Goal: Information Seeking & Learning: Learn about a topic

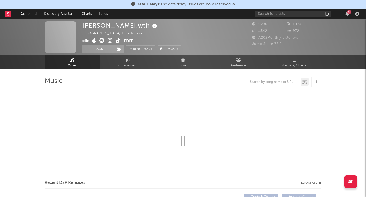
select select "6m"
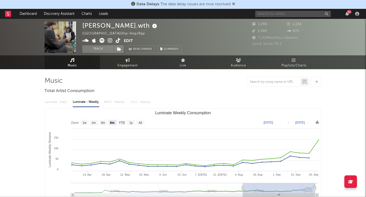
click at [279, 15] on input "text" at bounding box center [293, 14] width 76 height 6
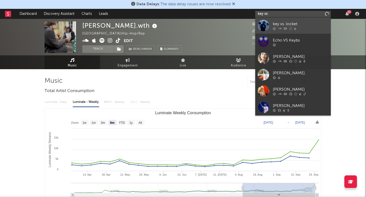
type input "key vs"
click at [282, 23] on div "key vs. locket" at bounding box center [300, 24] width 55 height 6
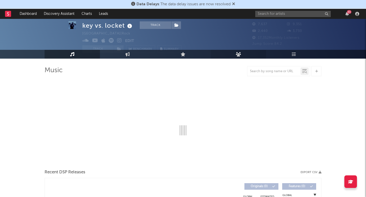
scroll to position [13, 0]
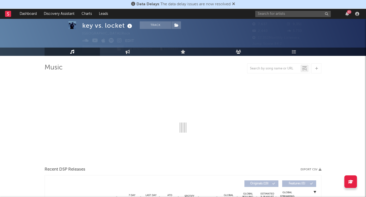
select select "1w"
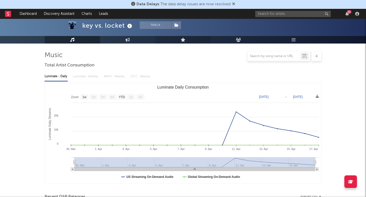
scroll to position [34, 0]
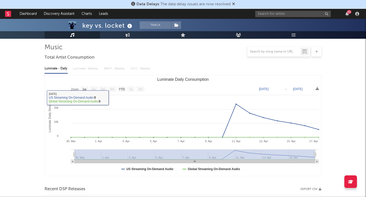
click at [87, 65] on div "Luminate - Daily Luminate - Weekly BMAT - Weekly OCC - Weekly" at bounding box center [183, 68] width 277 height 9
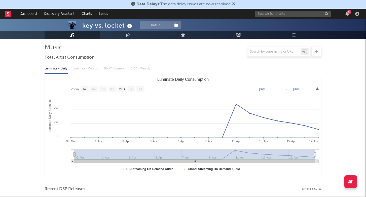
click at [88, 69] on div "Luminate - Daily Luminate - Weekly BMAT - Weekly OCC - Weekly" at bounding box center [183, 68] width 277 height 9
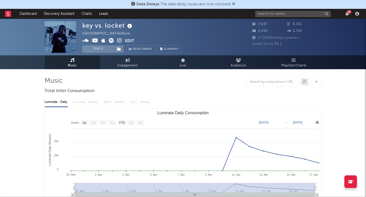
scroll to position [0, 0]
click at [270, 14] on input "text" at bounding box center [293, 14] width 76 height 6
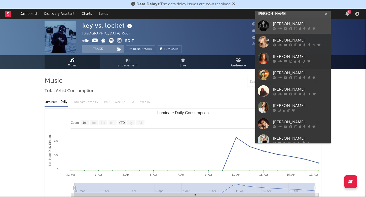
type input "Tiffany"
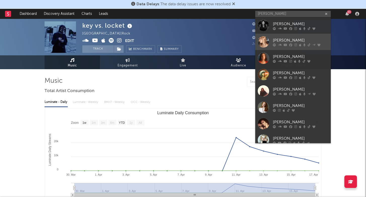
drag, startPoint x: 277, startPoint y: 19, endPoint x: 301, endPoint y: 45, distance: 34.8
click at [301, 45] on icon at bounding box center [300, 44] width 2 height 3
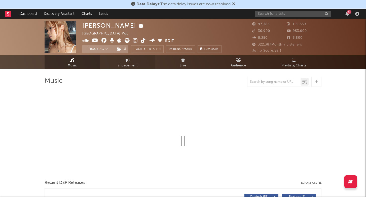
select select "6m"
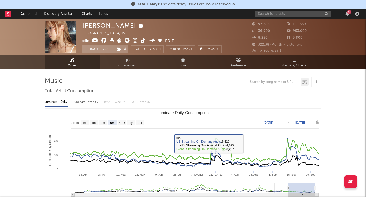
click at [87, 103] on div "Luminate - Weekly" at bounding box center [86, 102] width 26 height 9
select select "6m"
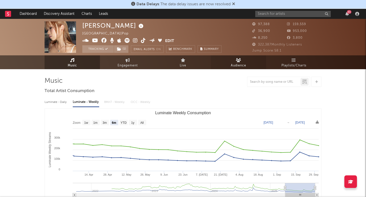
click at [239, 64] on span "Audience" at bounding box center [238, 66] width 15 height 6
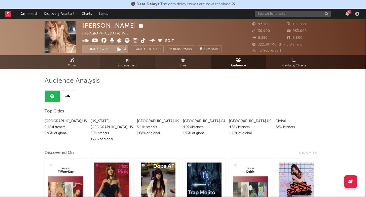
click at [123, 62] on link "Engagement" at bounding box center [127, 62] width 55 height 14
select select "1w"
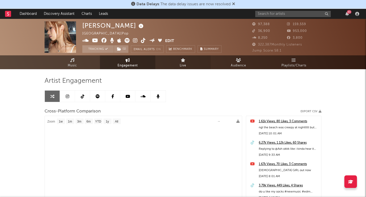
select select "1m"
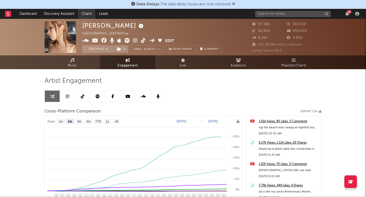
click at [86, 15] on link "Charts" at bounding box center [86, 14] width 17 height 10
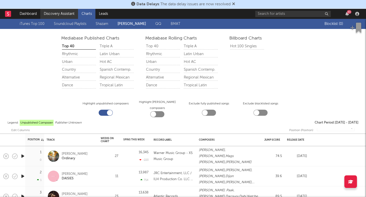
click at [65, 14] on link "Discovery Assistant" at bounding box center [59, 14] width 38 height 10
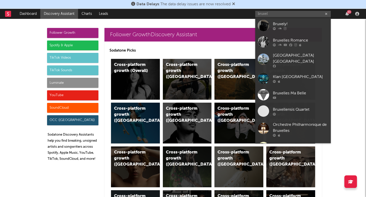
type input "brutal"
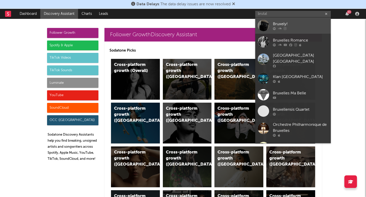
drag, startPoint x: 0, startPoint y: 0, endPoint x: 289, endPoint y: 29, distance: 290.9
click at [289, 29] on div at bounding box center [300, 28] width 55 height 3
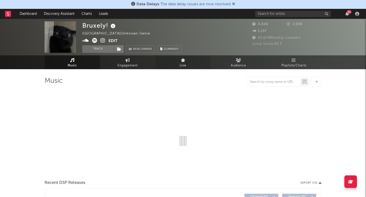
select select "1w"
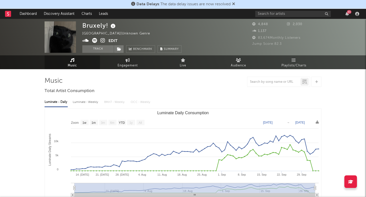
click at [93, 104] on div "Luminate - Weekly" at bounding box center [86, 102] width 26 height 9
select select "1w"
